Goal: Task Accomplishment & Management: Use online tool/utility

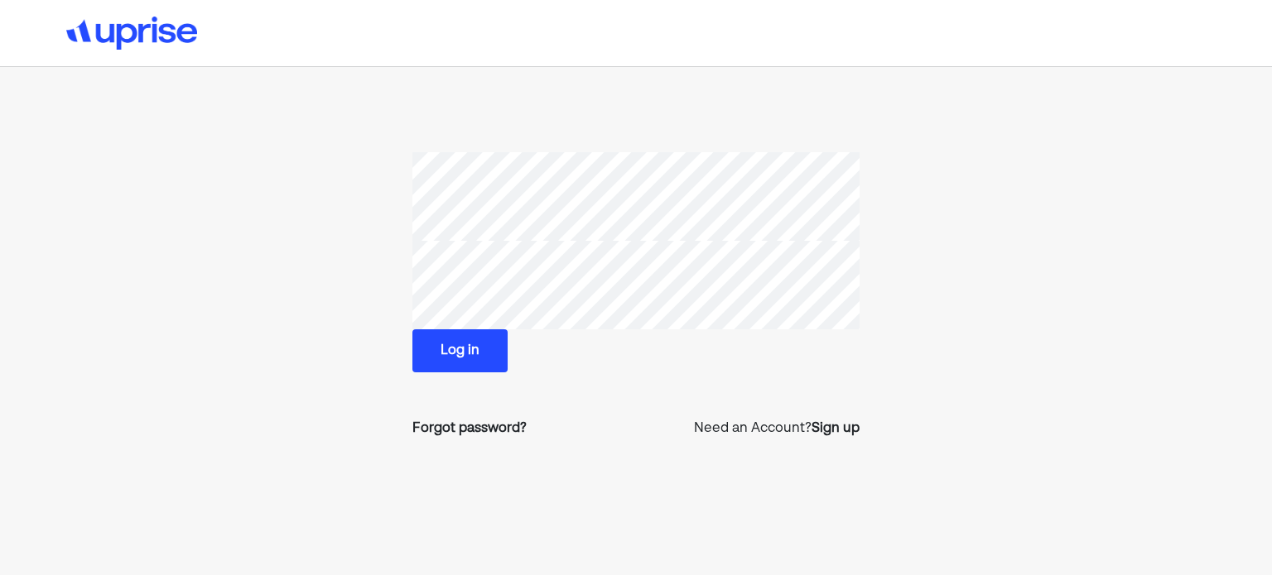
click at [248, 245] on section "Log in Forgot password? Need an Account? Sign up" at bounding box center [635, 302] width 850 height 300
